Goal: Task Accomplishment & Management: Use online tool/utility

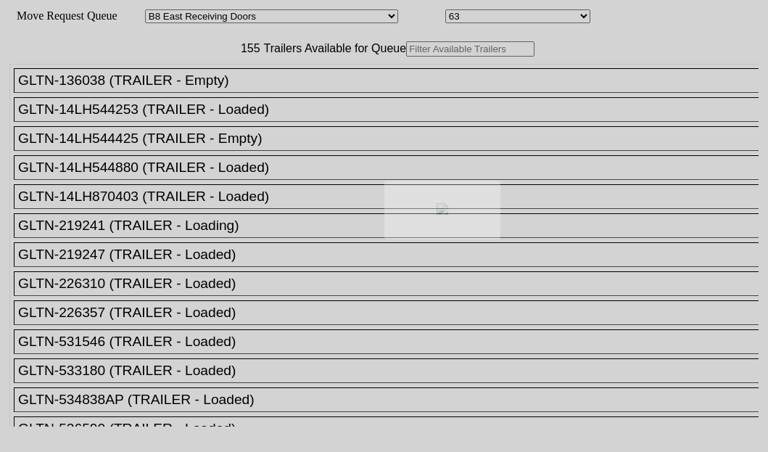
select select "536"
select select "8231"
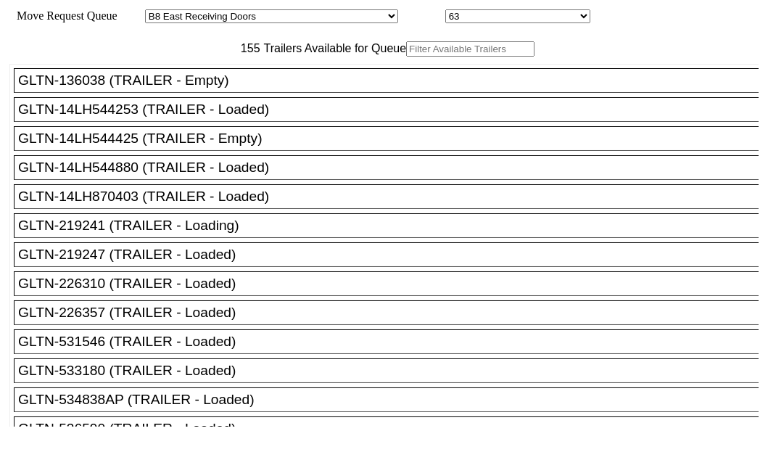
drag, startPoint x: 0, startPoint y: 0, endPoint x: 204, endPoint y: 97, distance: 226.3
click at [406, 57] on input "text" at bounding box center [470, 48] width 128 height 15
paste input "525577"
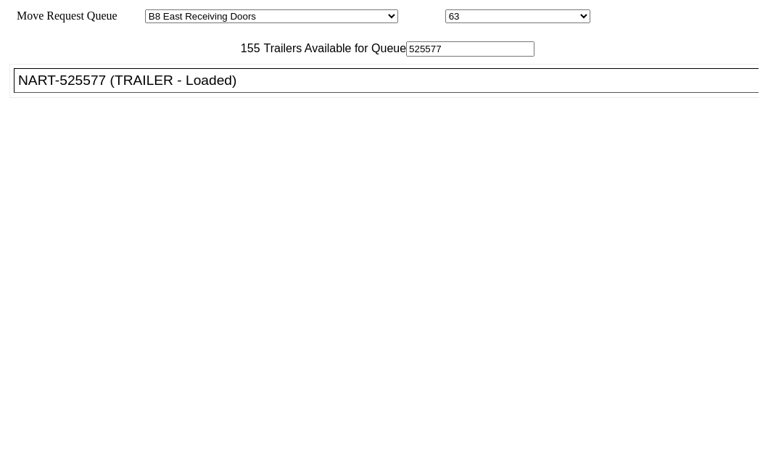
type input "525577"
click at [104, 88] on div "NART-525577 (TRAILER - Loaded)" at bounding box center [392, 80] width 749 height 16
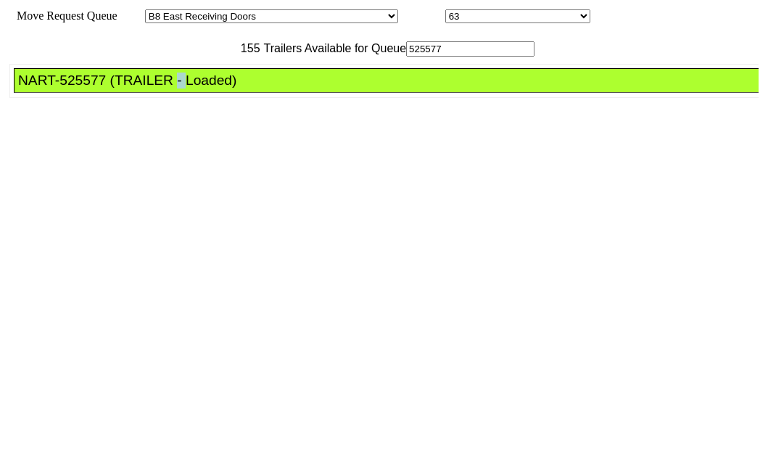
click at [104, 88] on div "NART-525577 (TRAILER - Loaded)" at bounding box center [392, 80] width 749 height 16
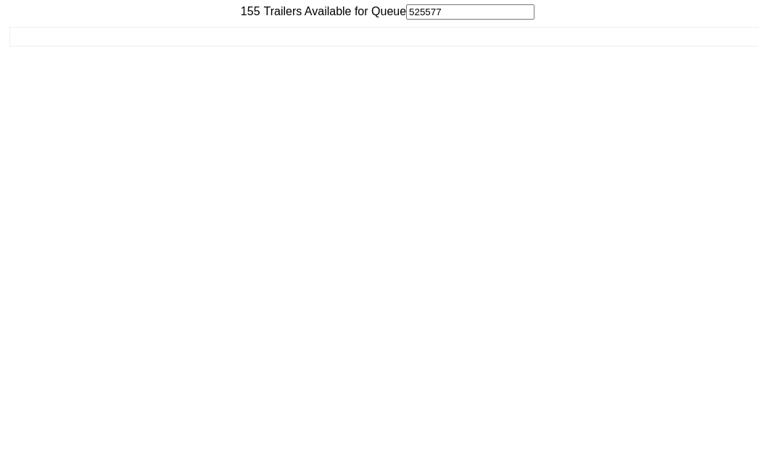
scroll to position [58, 0]
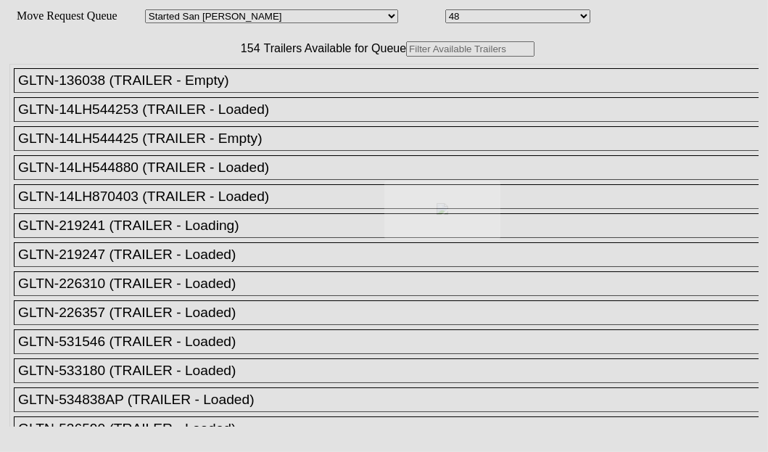
click at [208, 100] on div at bounding box center [384, 226] width 768 height 452
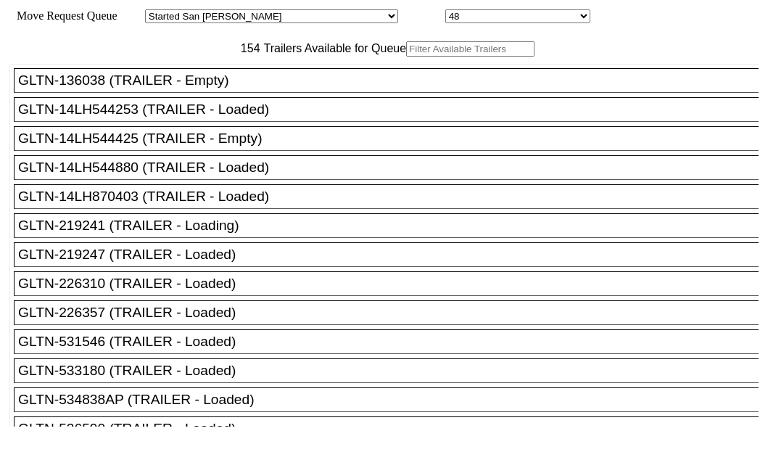
click at [406, 57] on input "text" at bounding box center [470, 48] width 128 height 15
paste input "XPOU414692"
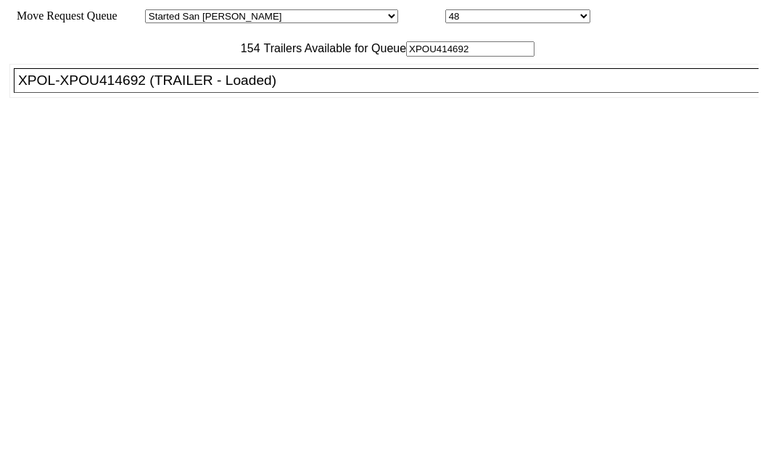
type input "XPOU414692"
click at [109, 88] on div "XPOL-XPOU414692 (TRAILER - Loaded)" at bounding box center [392, 80] width 749 height 16
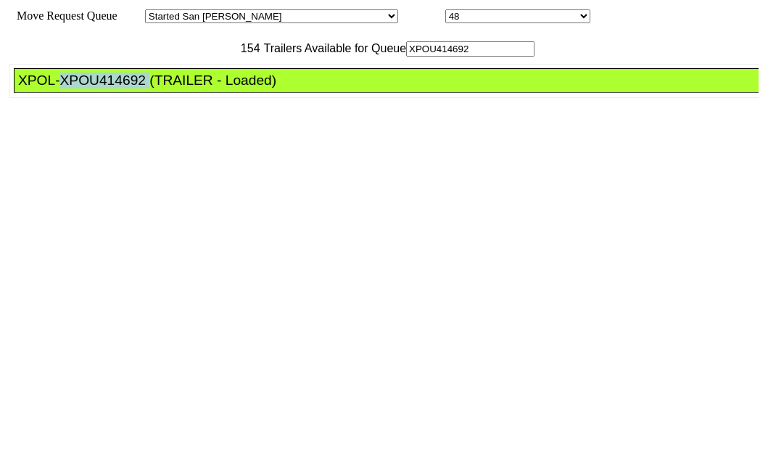
click at [109, 88] on div "XPOL-XPOU414692 (TRAILER - Loaded)" at bounding box center [392, 80] width 749 height 16
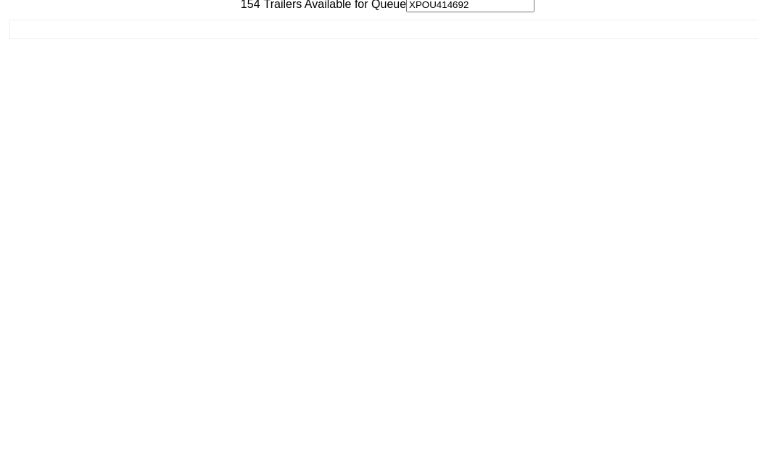
scroll to position [58, 0]
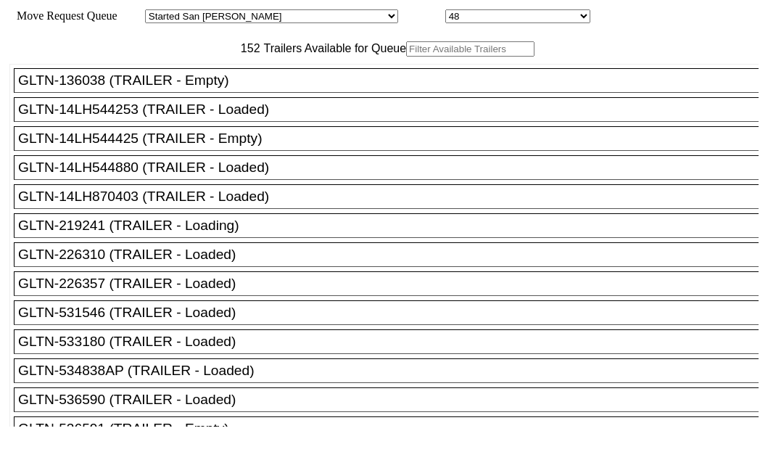
click at [406, 57] on input "text" at bounding box center [470, 48] width 128 height 15
paste input "JBHU271129"
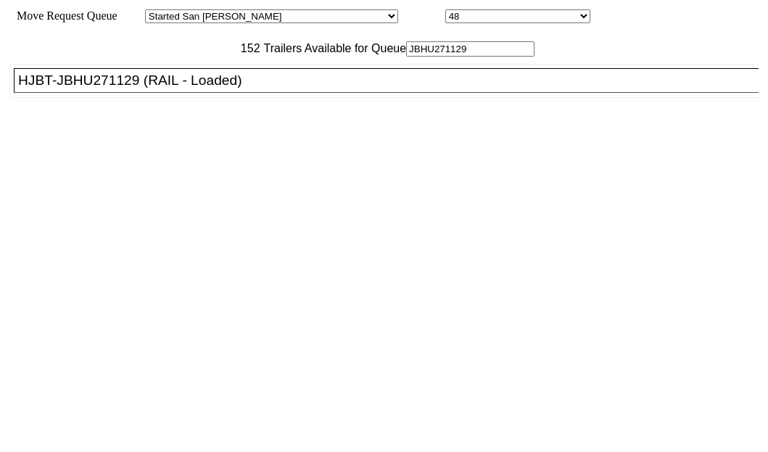
type input "JBHU271129"
click at [110, 88] on div "HJBT-JBHU271129 (RAIL - Loaded)" at bounding box center [392, 80] width 749 height 16
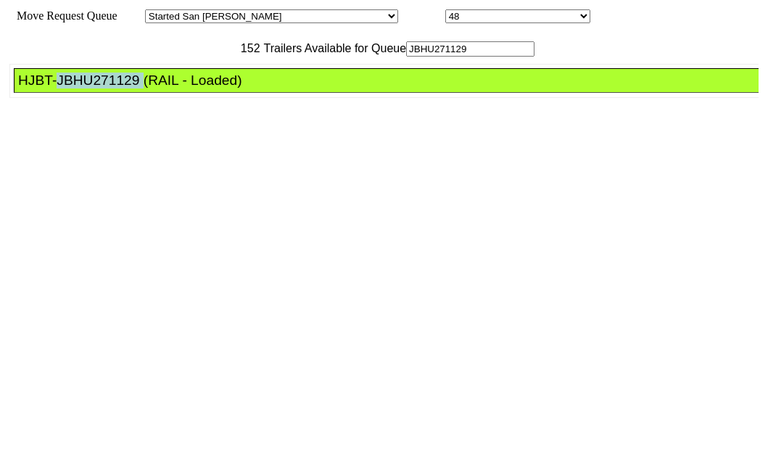
click at [110, 88] on div "HJBT-JBHU271129 (RAIL - Loaded)" at bounding box center [392, 80] width 749 height 16
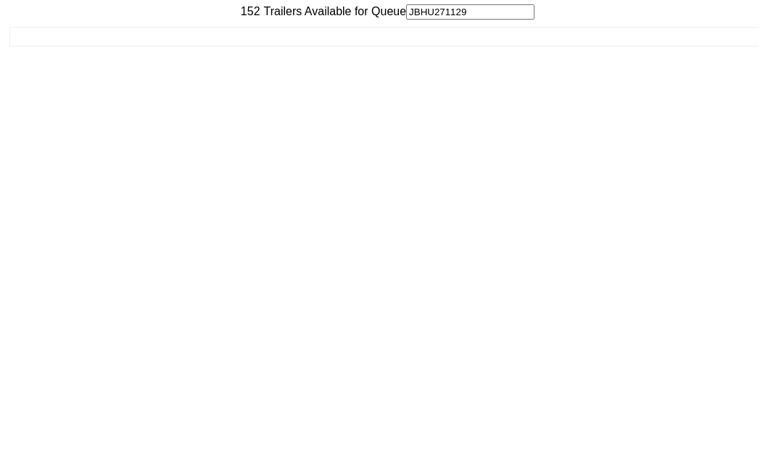
scroll to position [58, 0]
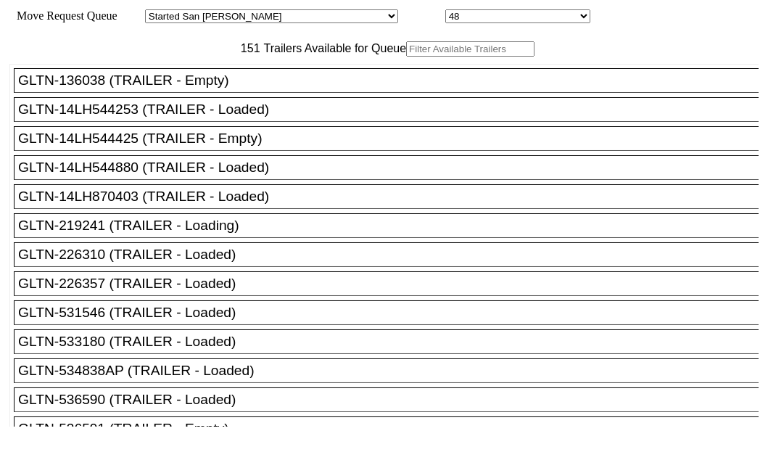
click at [406, 57] on input "text" at bounding box center [470, 48] width 128 height 15
paste input "162141"
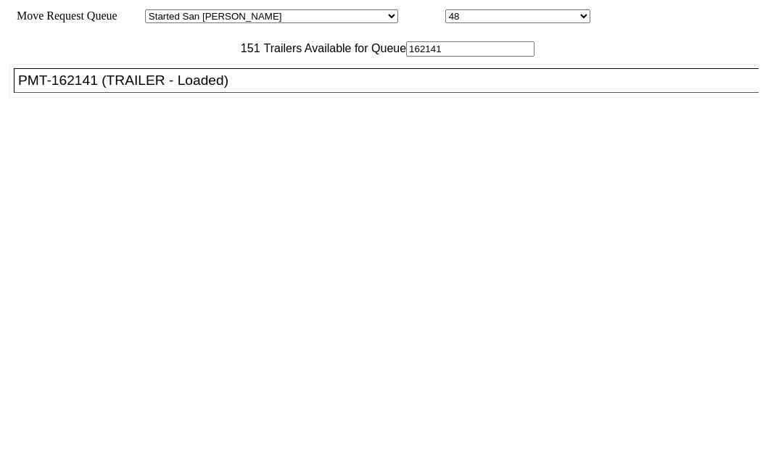
type input "162141"
click at [112, 88] on div "PMT-162141 (TRAILER - Loaded)" at bounding box center [392, 80] width 749 height 16
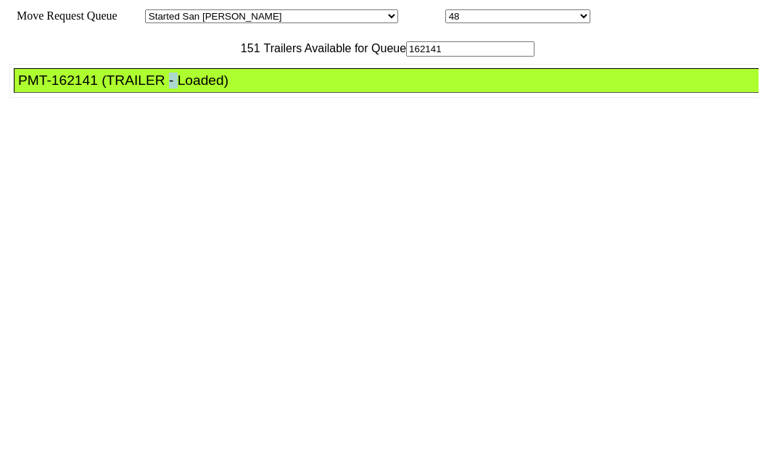
click at [112, 88] on div "PMT-162141 (TRAILER - Loaded)" at bounding box center [392, 80] width 749 height 16
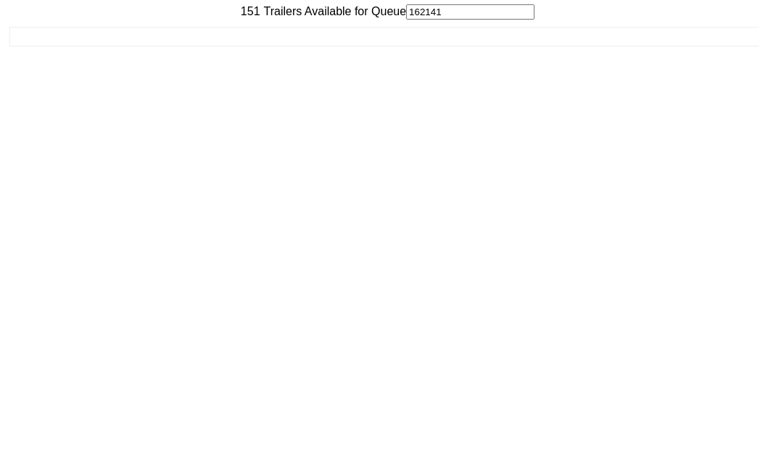
scroll to position [58, 0]
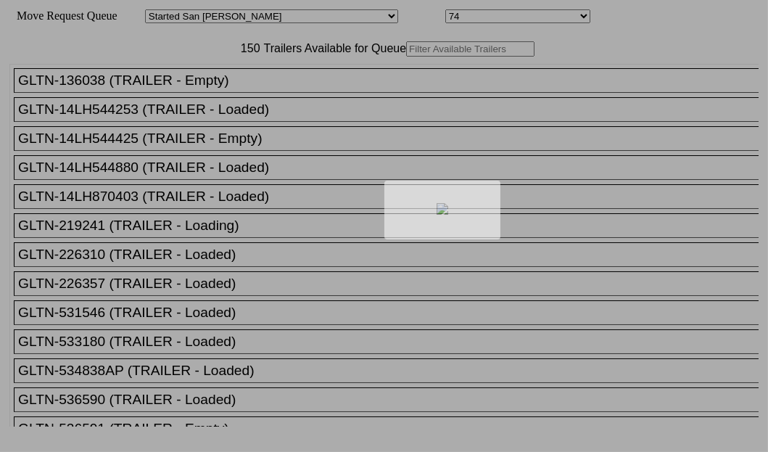
click at [223, 95] on div at bounding box center [384, 226] width 768 height 452
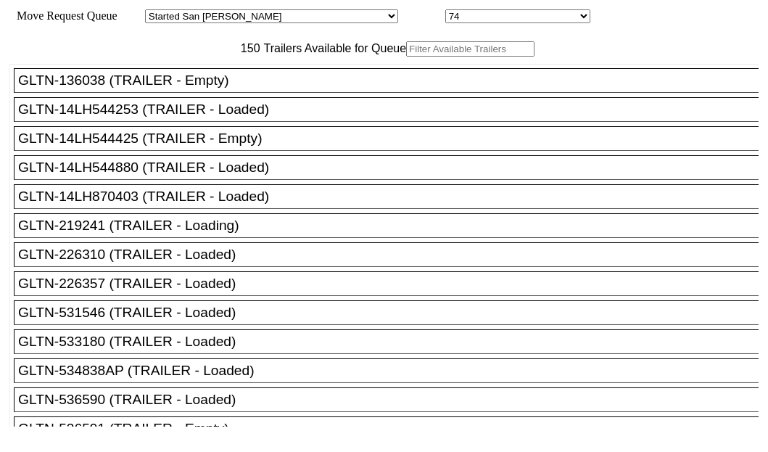
click at [406, 57] on input "text" at bounding box center [470, 48] width 128 height 15
paste input "JBHU308514"
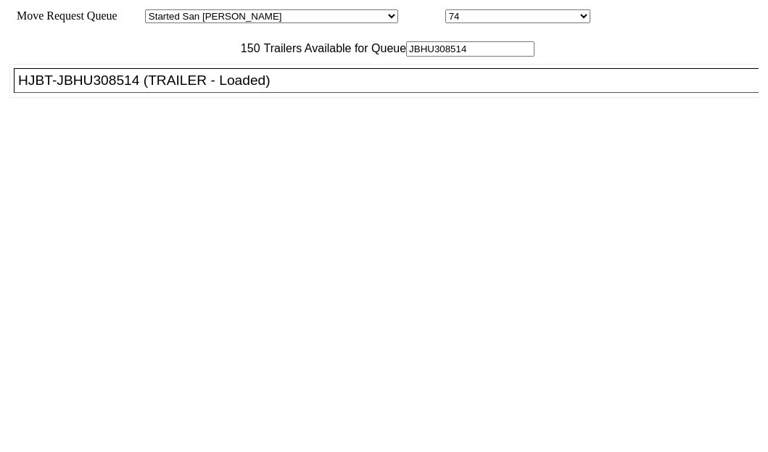
type input "JBHU308514"
click at [104, 88] on div "HJBT-JBHU308514 (TRAILER - Loaded)" at bounding box center [392, 80] width 749 height 16
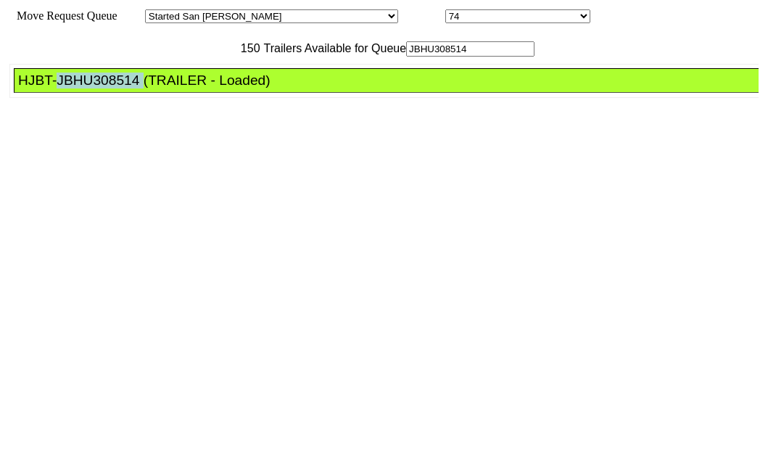
click at [104, 88] on div "HJBT-JBHU308514 (TRAILER - Loaded)" at bounding box center [392, 80] width 749 height 16
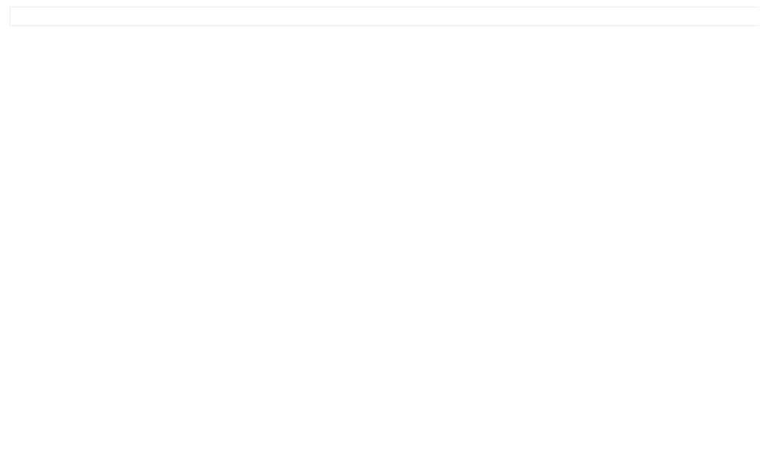
scroll to position [58, 0]
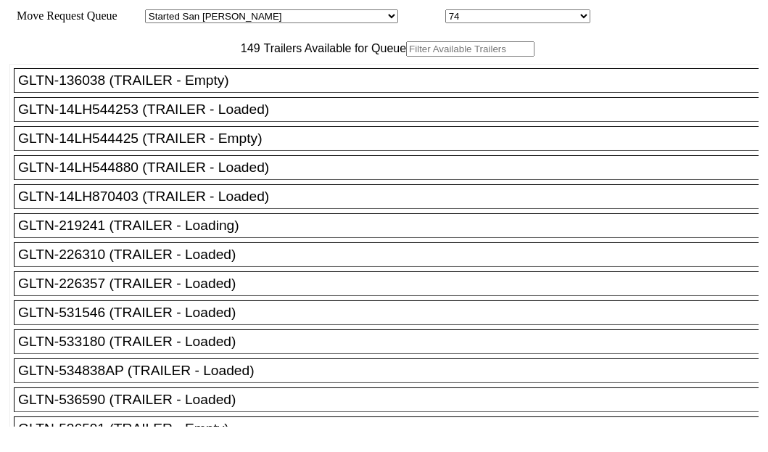
click at [406, 57] on input "text" at bounding box center [470, 48] width 128 height 15
paste input "415939"
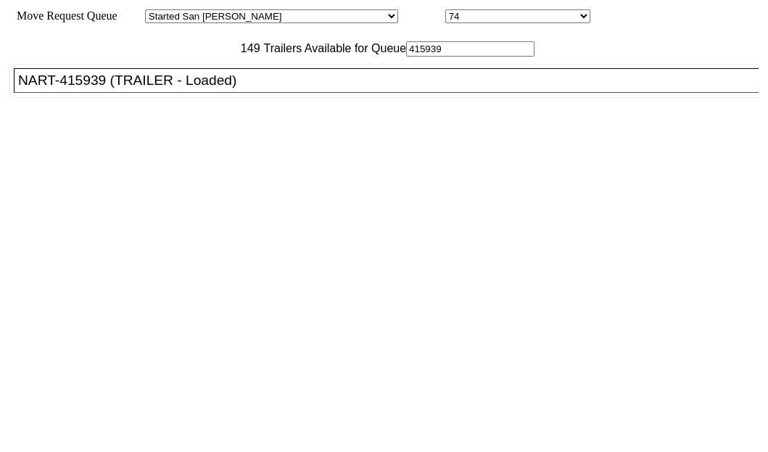
type input "415939"
click at [115, 88] on div "NART-415939 (TRAILER - Loaded)" at bounding box center [392, 80] width 749 height 16
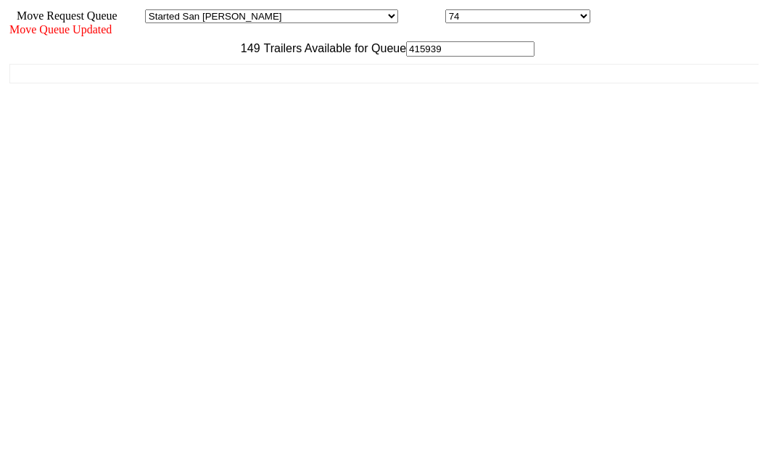
scroll to position [58, 0]
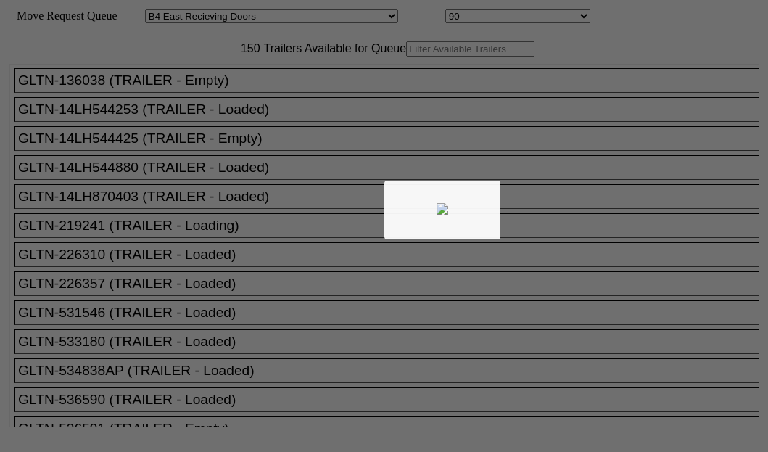
select select "527"
select select "8146"
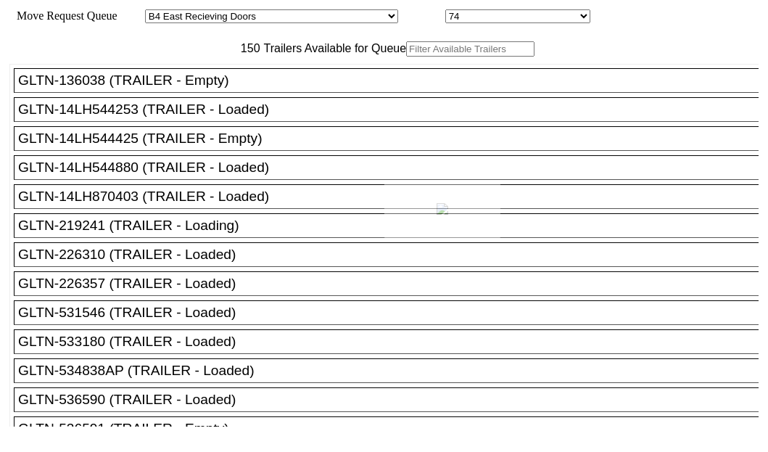
drag, startPoint x: 0, startPoint y: 0, endPoint x: 212, endPoint y: 94, distance: 232.0
click at [212, 94] on div at bounding box center [384, 226] width 768 height 452
click at [406, 57] on input "text" at bounding box center [470, 48] width 128 height 15
paste input "210626"
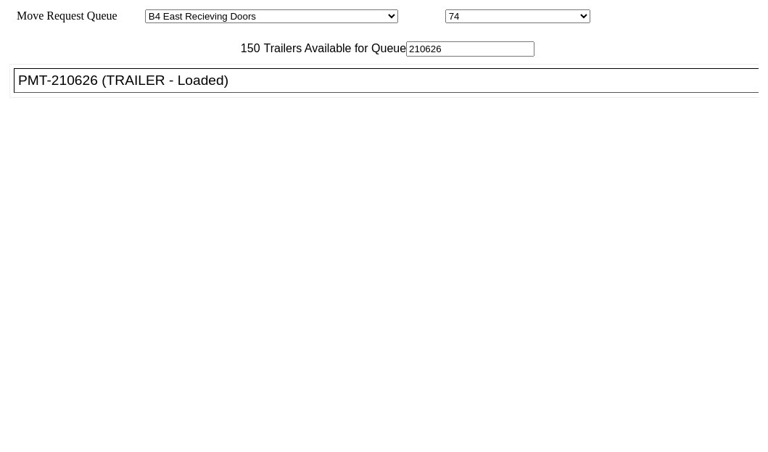
type input "210626"
click at [110, 88] on div "PMT-210626 (TRAILER - Loaded)" at bounding box center [392, 80] width 749 height 16
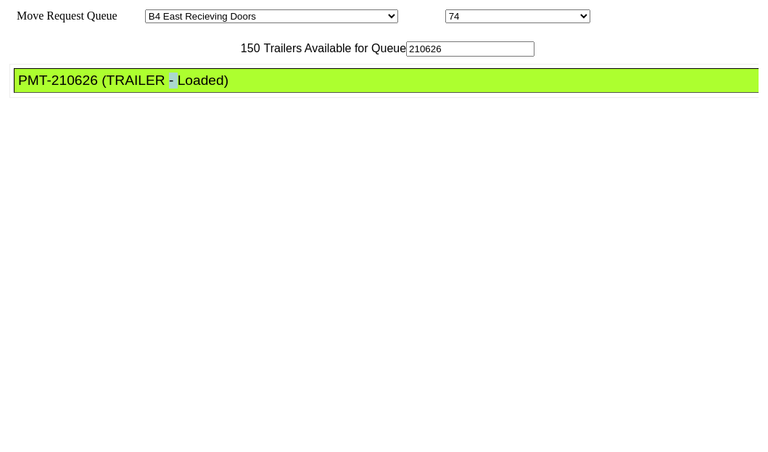
click at [110, 88] on div "PMT-210626 (TRAILER - Loaded)" at bounding box center [392, 80] width 749 height 16
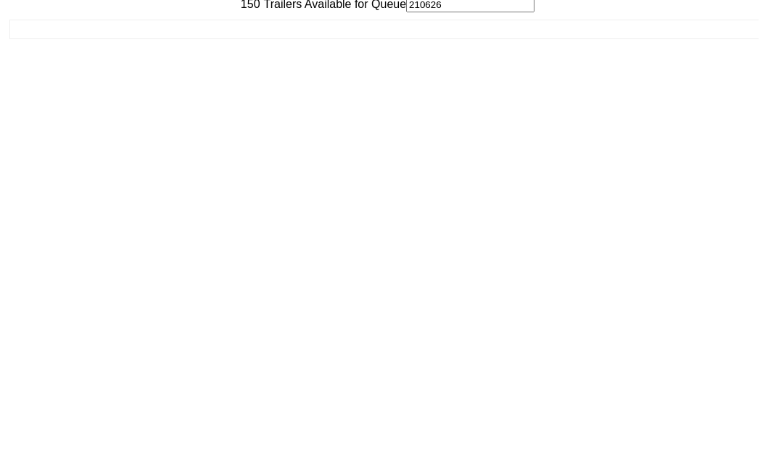
scroll to position [58, 0]
